Goal: Find contact information: Find contact information

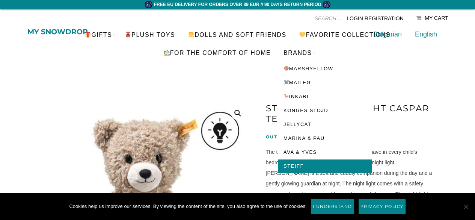
click at [305, 163] on link "STEIFF" at bounding box center [325, 166] width 94 height 14
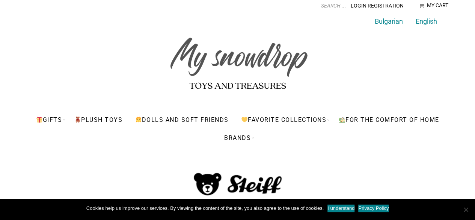
scroll to position [125, 0]
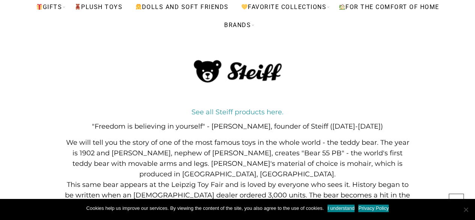
click at [261, 112] on link "See all Steiff products here." at bounding box center [238, 112] width 92 height 8
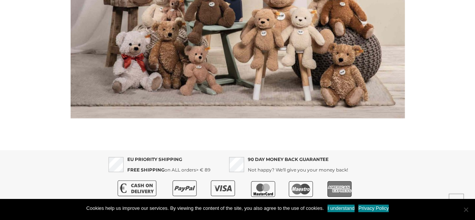
scroll to position [802, 0]
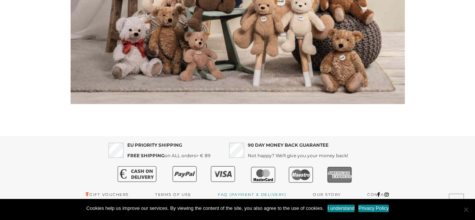
click at [248, 189] on link "FAQ (Payment & Delivery)" at bounding box center [252, 194] width 68 height 11
click at [342, 207] on link "I understand" at bounding box center [341, 208] width 27 height 8
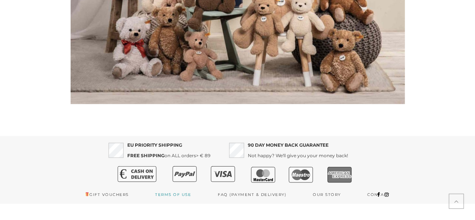
click at [188, 189] on link "Terms of use" at bounding box center [173, 194] width 36 height 11
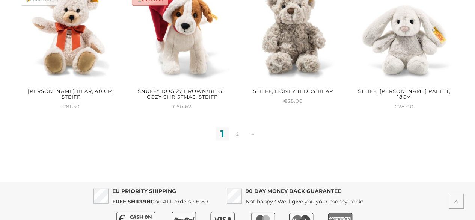
scroll to position [1074, 0]
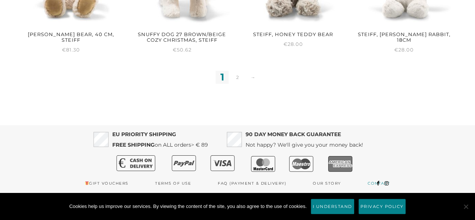
click at [370, 184] on link "Contact" at bounding box center [379, 183] width 23 height 11
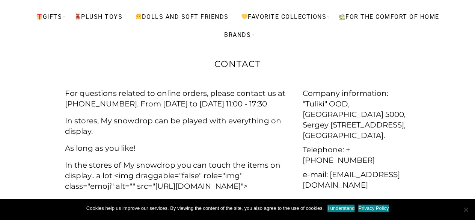
scroll to position [150, 0]
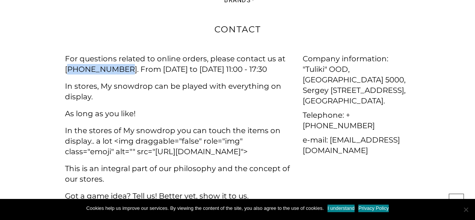
drag, startPoint x: 116, startPoint y: 67, endPoint x: 69, endPoint y: 72, distance: 47.6
copy h2 "359896332271"
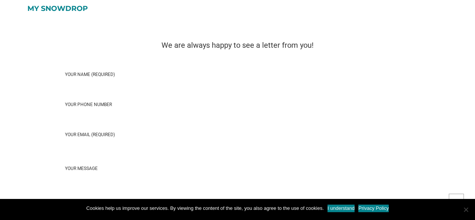
scroll to position [936, 0]
